Goal: Task Accomplishment & Management: Use online tool/utility

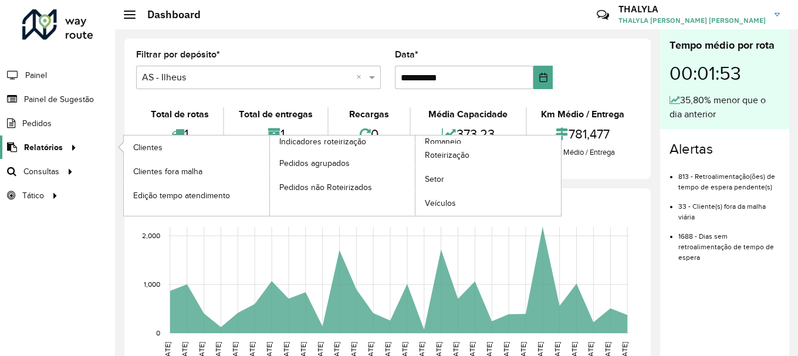
click at [52, 155] on link "Relatórios" at bounding box center [40, 146] width 80 height 23
click at [56, 147] on span "Relatórios" at bounding box center [43, 147] width 39 height 12
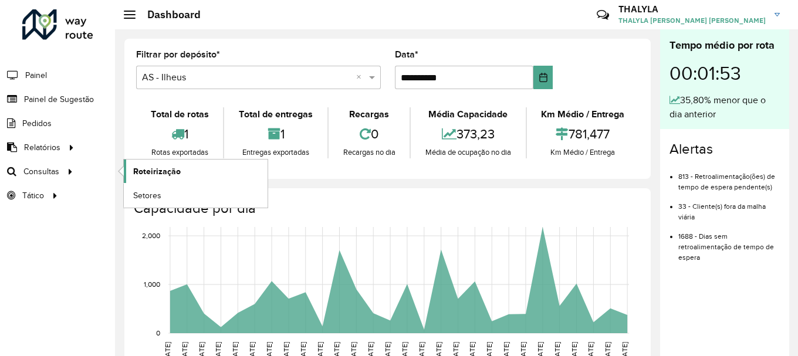
click at [166, 167] on span "Roteirização" at bounding box center [157, 171] width 48 height 12
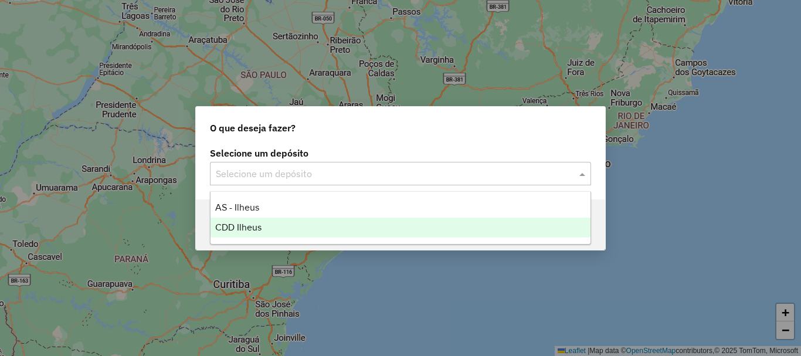
click at [279, 225] on div "CDD Ilheus" at bounding box center [401, 228] width 380 height 20
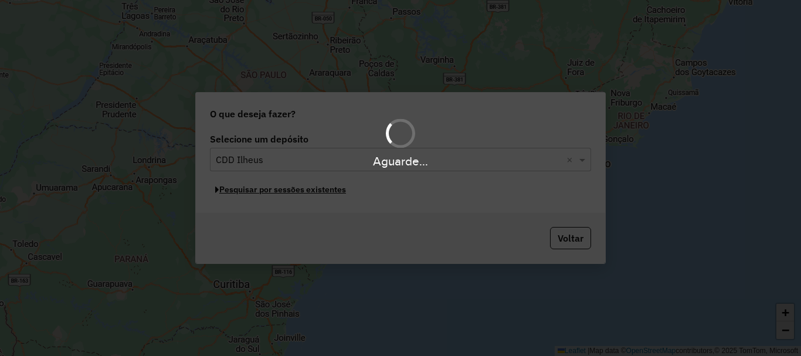
click at [304, 192] on button "Pesquisar por sessões existentes" at bounding box center [280, 190] width 141 height 18
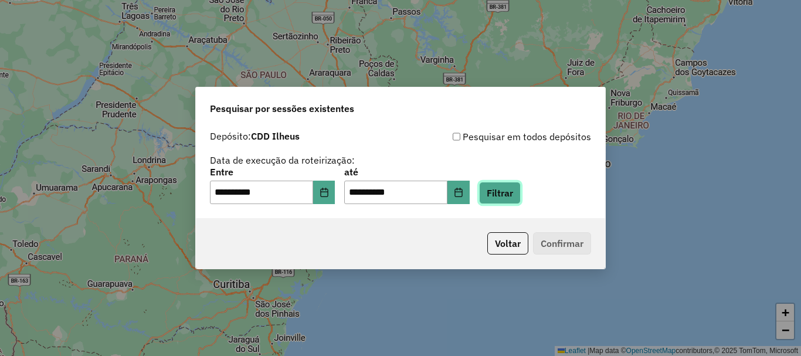
click at [510, 201] on button "Filtrar" at bounding box center [500, 193] width 42 height 22
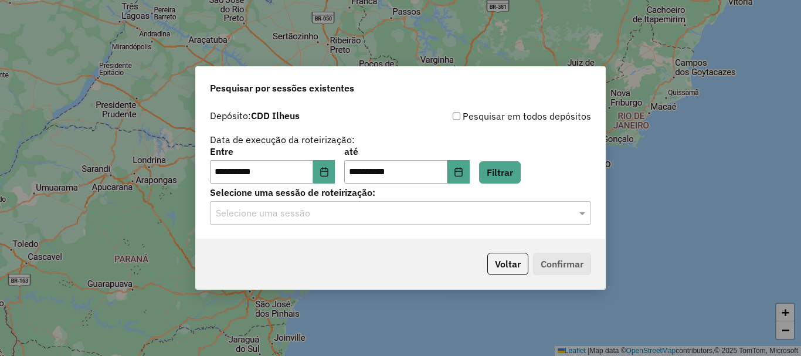
click at [309, 211] on input "text" at bounding box center [389, 213] width 346 height 14
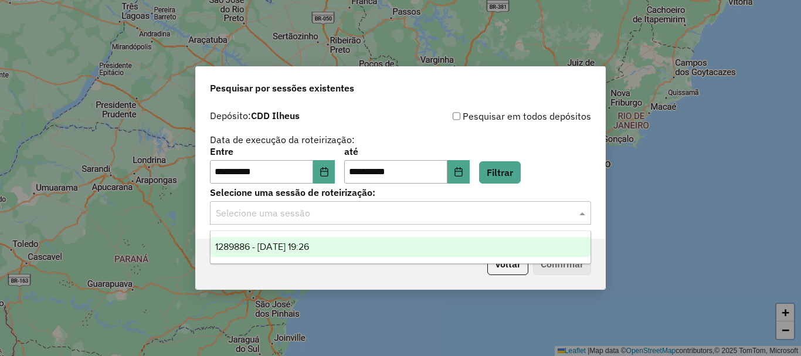
click at [296, 239] on div "1289886 - 07/10/2025 19:26" at bounding box center [401, 247] width 380 height 20
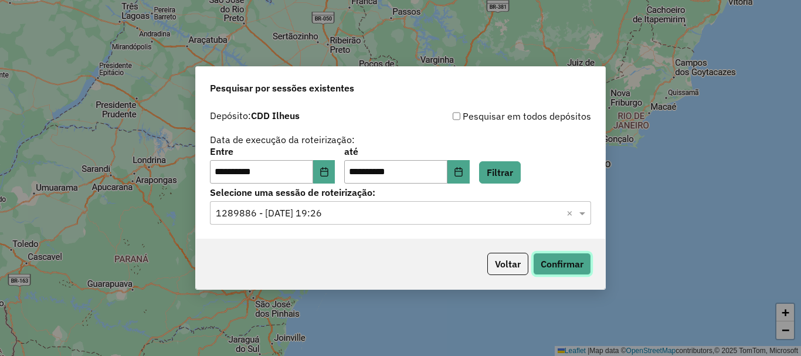
click at [571, 262] on button "Confirmar" at bounding box center [562, 264] width 58 height 22
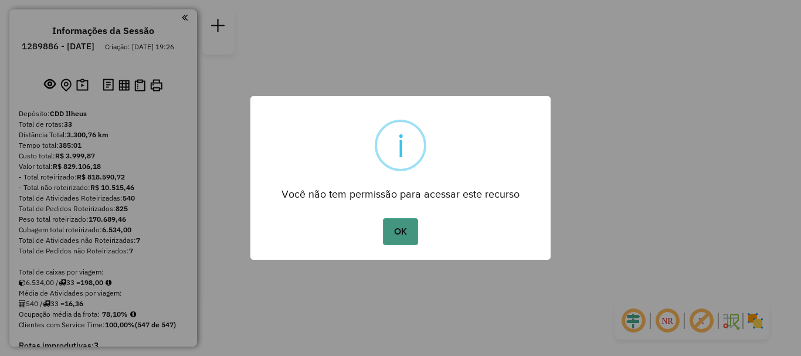
click at [388, 225] on button "OK" at bounding box center [400, 231] width 35 height 27
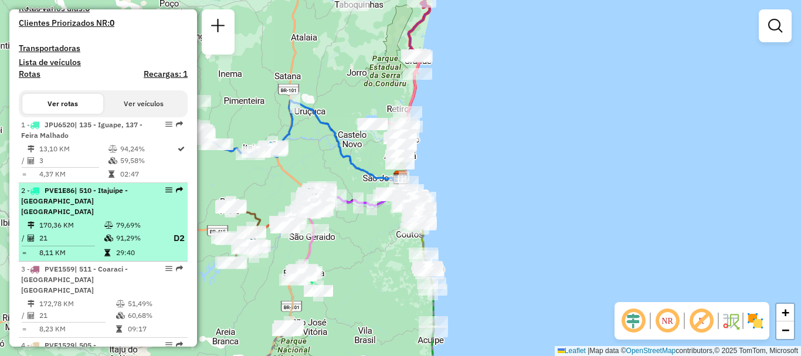
scroll to position [411, 0]
